Goal: Find specific page/section: Find specific page/section

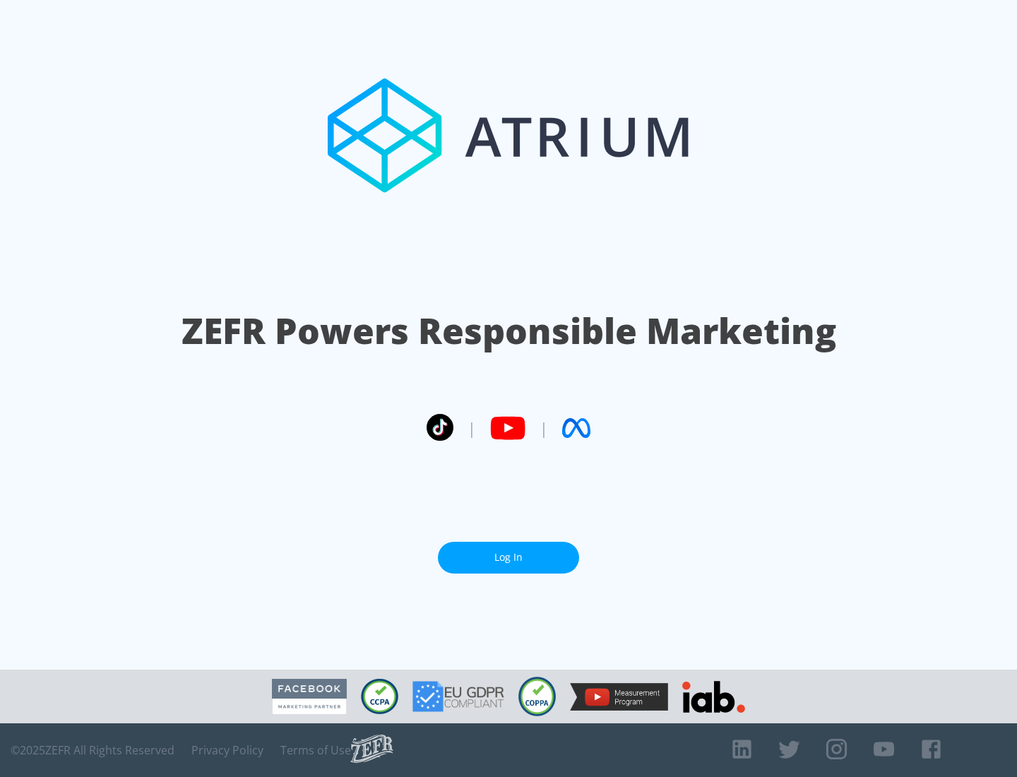
click at [508, 557] on link "Log In" at bounding box center [508, 557] width 141 height 32
